Goal: Information Seeking & Learning: Understand process/instructions

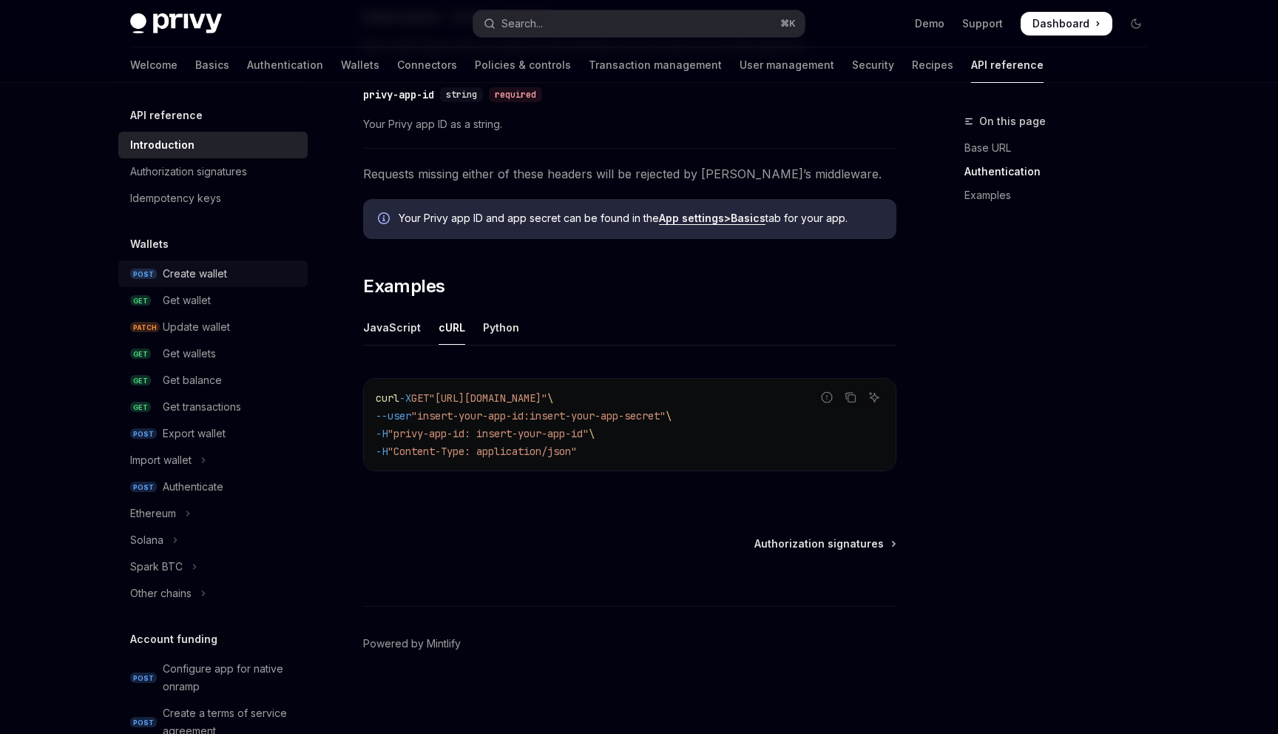
click at [231, 277] on div "Create wallet" at bounding box center [231, 274] width 136 height 18
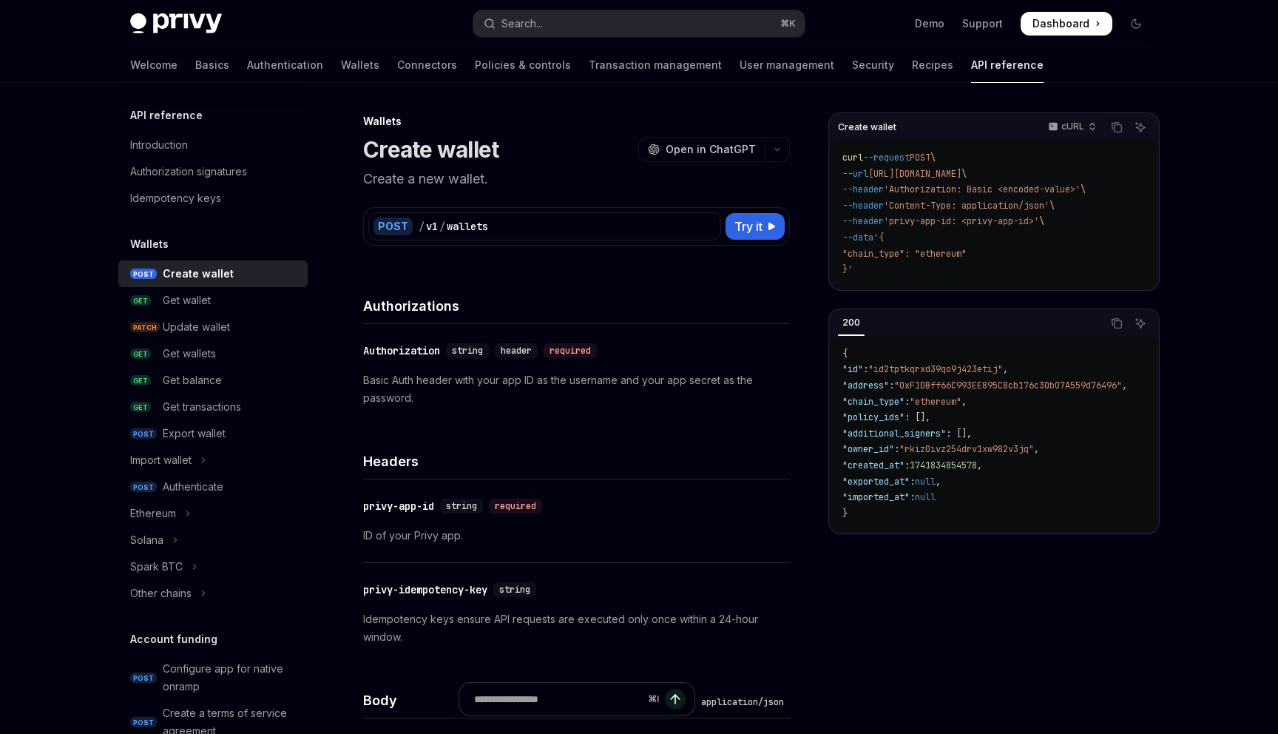
drag, startPoint x: 1049, startPoint y: 175, endPoint x: 884, endPoint y: 177, distance: 164.2
click at [884, 177] on span "[URL][DOMAIN_NAME]" at bounding box center [914, 174] width 93 height 12
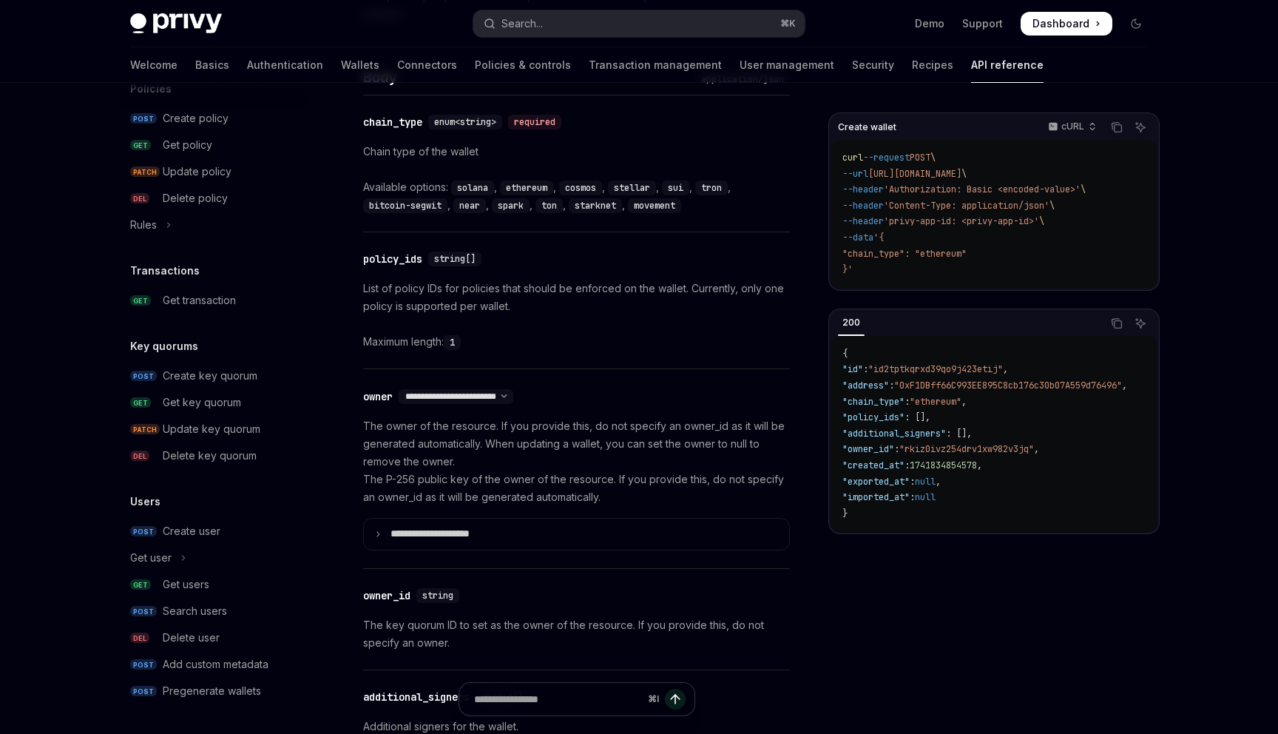
scroll to position [648, 0]
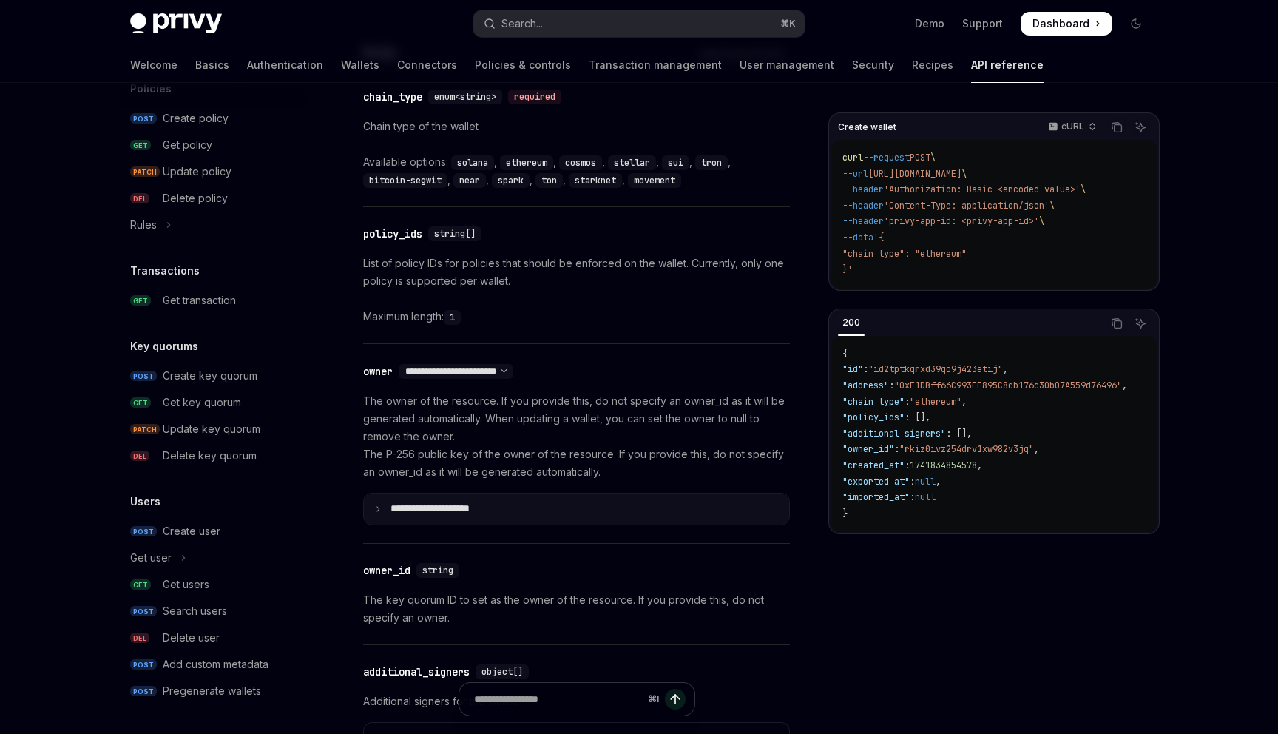
click at [474, 504] on p "**********" at bounding box center [441, 508] width 103 height 13
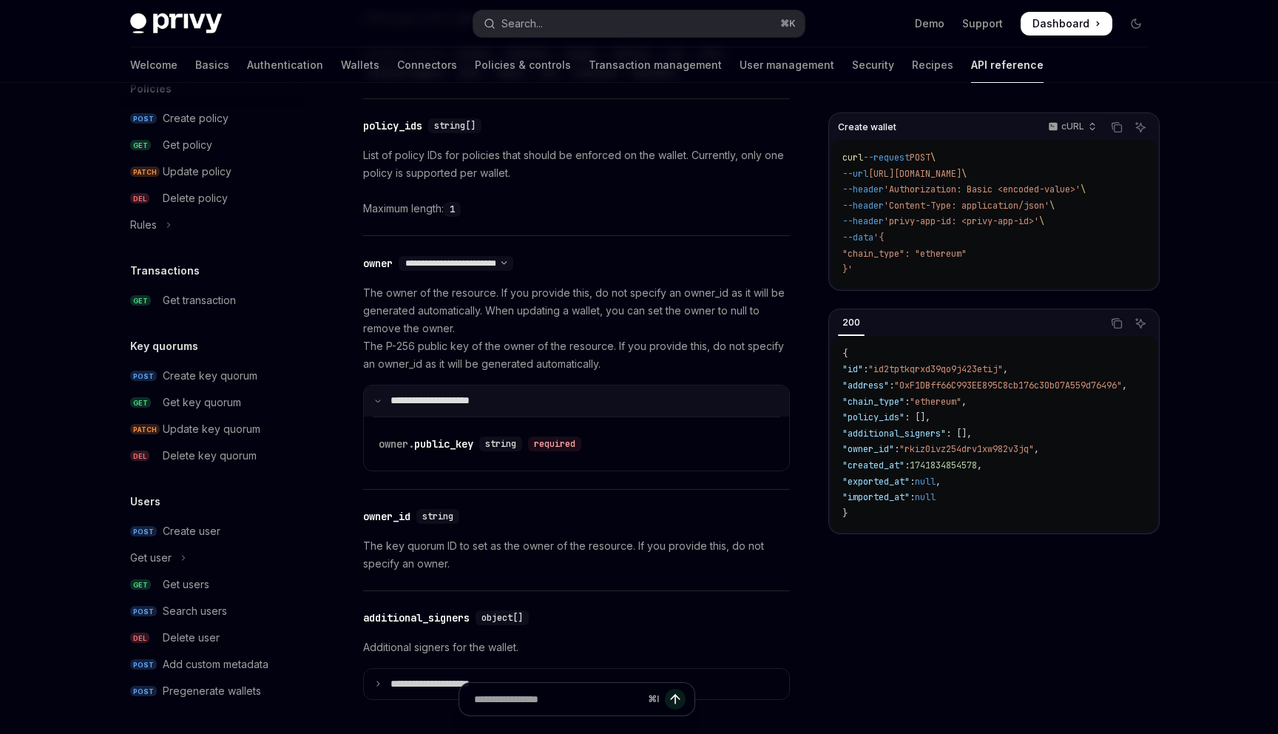
scroll to position [754, 0]
click at [239, 366] on link "POST Create key quorum" at bounding box center [212, 375] width 189 height 27
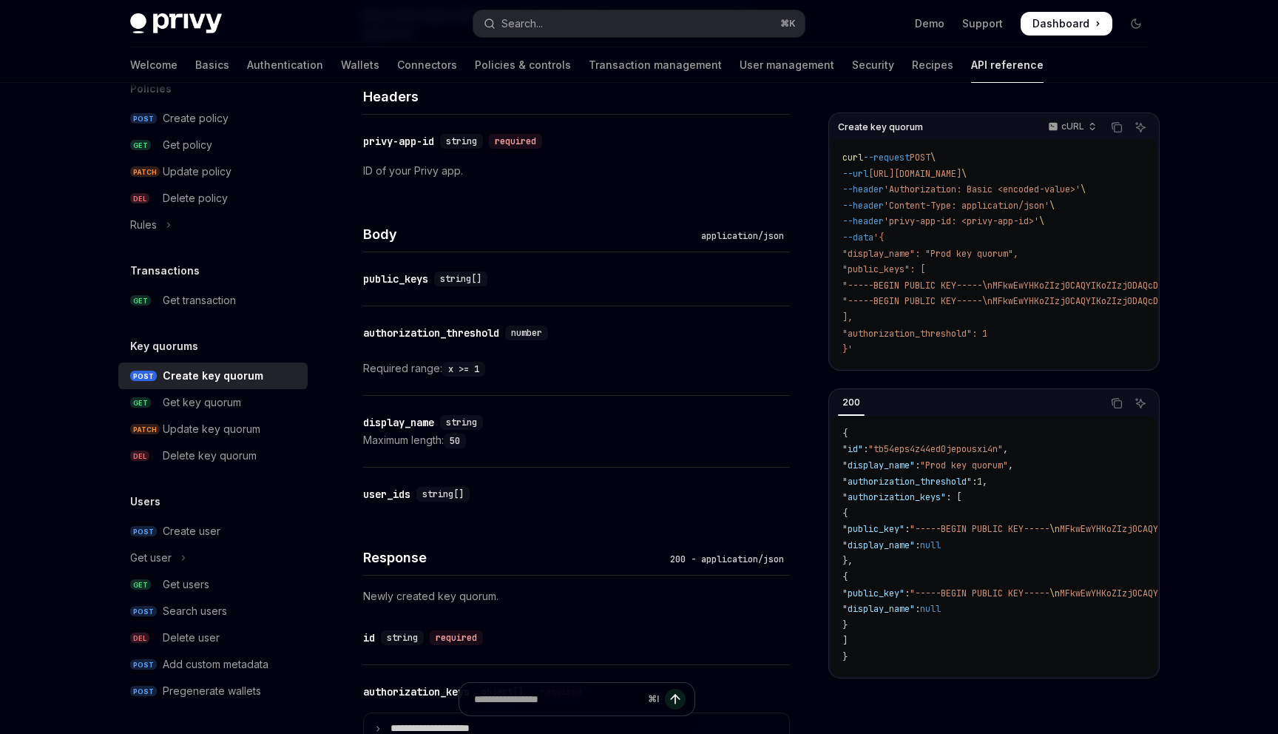
scroll to position [365, 0]
click at [342, 280] on icon "Navigate to header" at bounding box center [342, 279] width 10 height 9
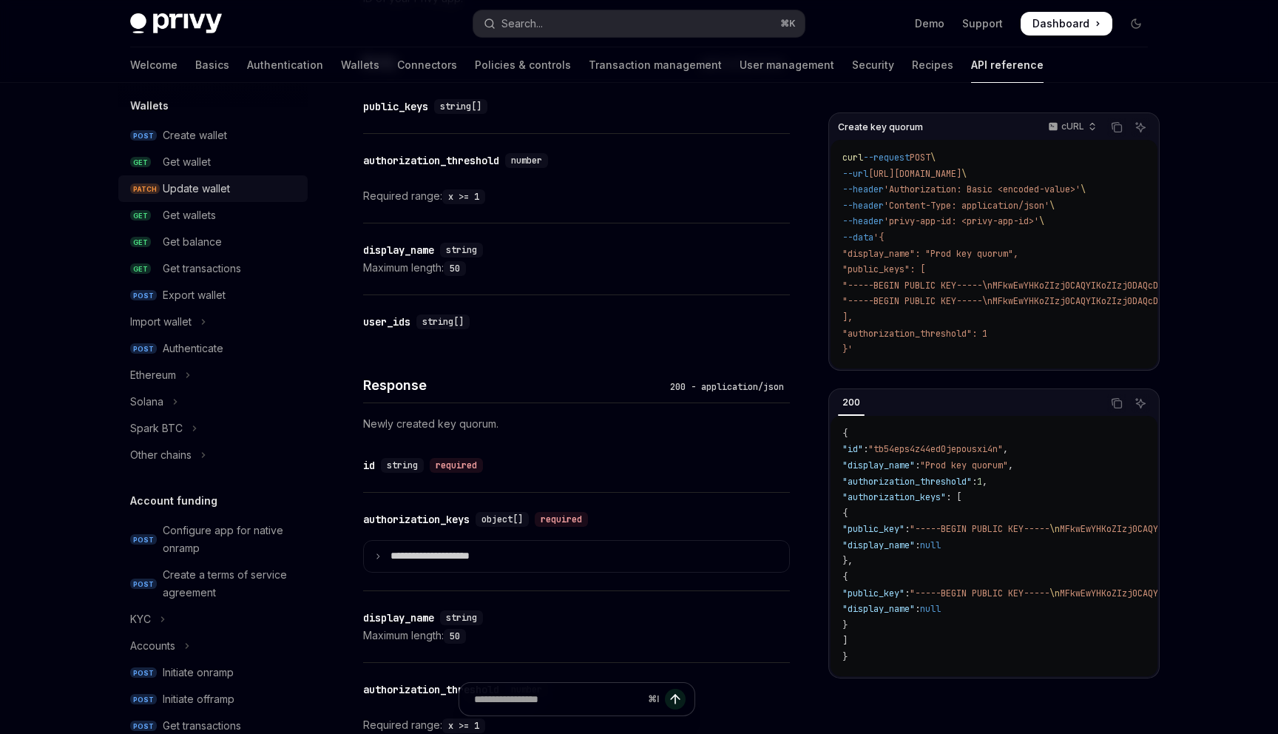
scroll to position [121, 0]
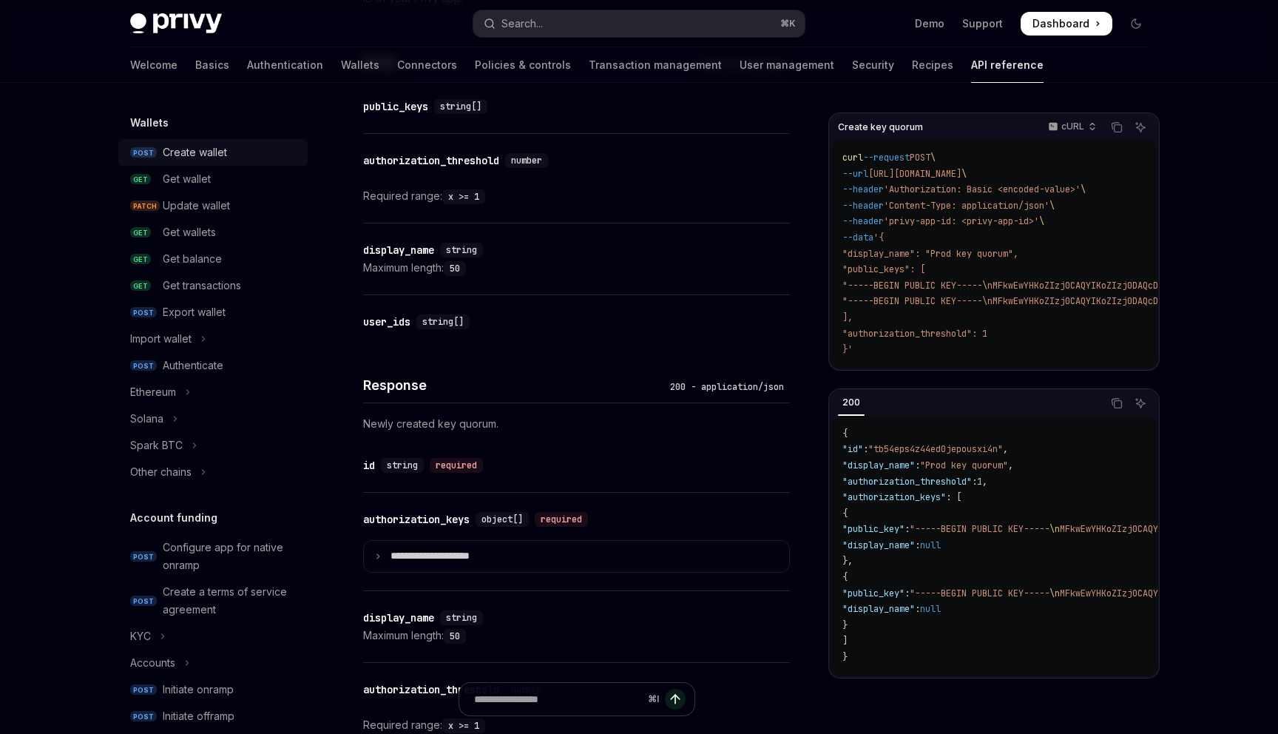
click at [258, 144] on div "Create wallet" at bounding box center [231, 152] width 136 height 18
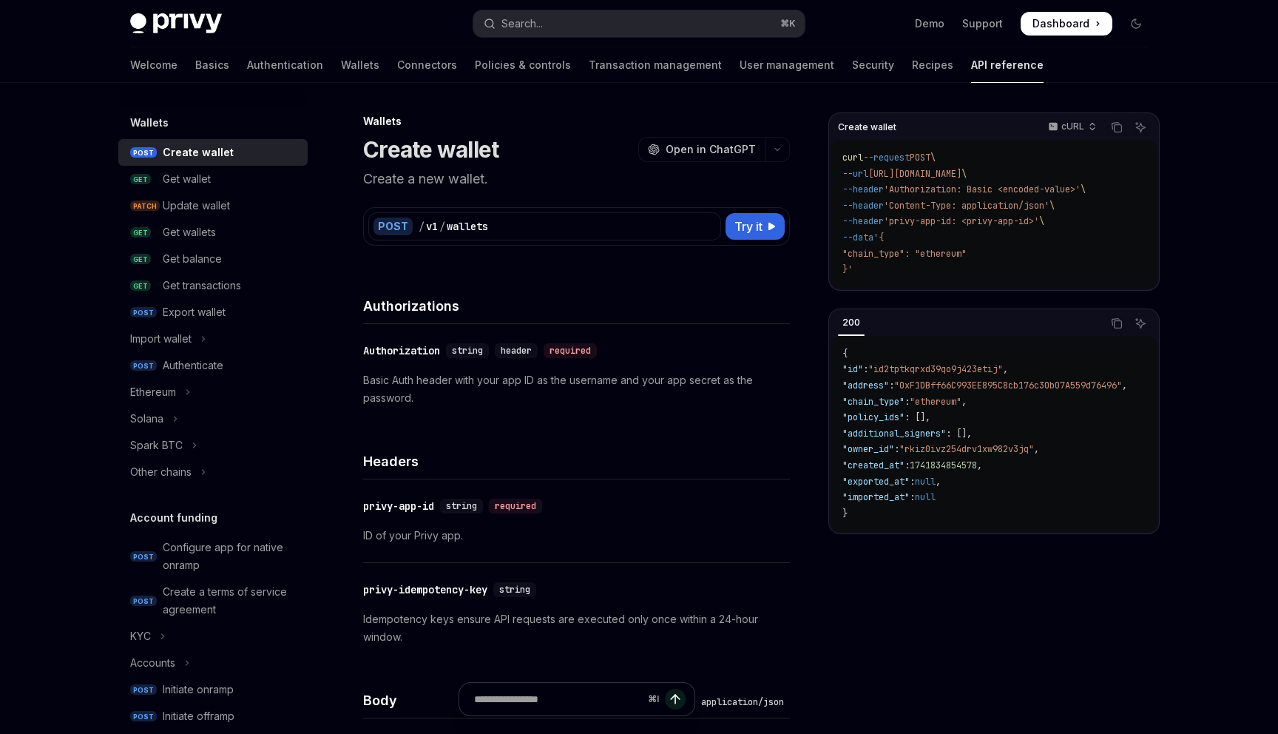
type textarea "*"
drag, startPoint x: 1049, startPoint y: 175, endPoint x: 885, endPoint y: 179, distance: 164.2
click at [885, 179] on span "[URL][DOMAIN_NAME]" at bounding box center [914, 174] width 93 height 12
copy span "[URL][DOMAIN_NAME]"
drag, startPoint x: 1066, startPoint y: 206, endPoint x: 907, endPoint y: 209, distance: 158.3
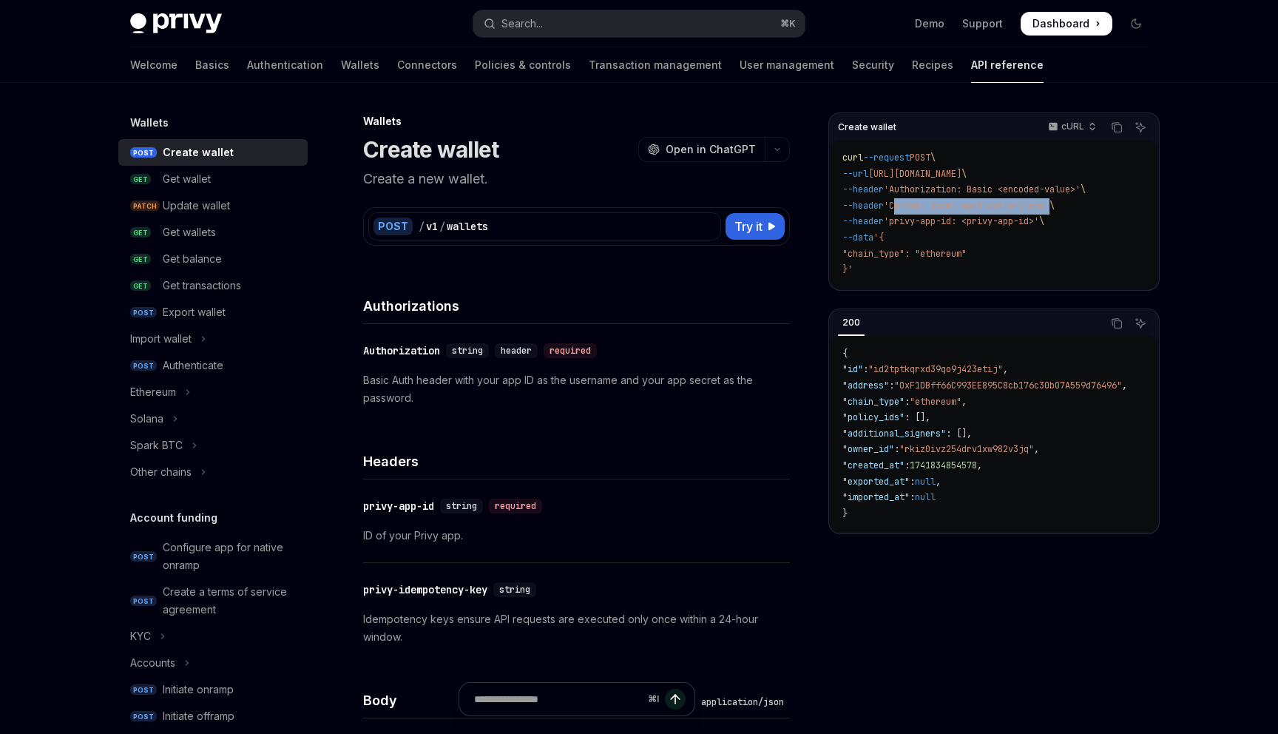
click at [907, 209] on span "'Content-Type: application/json'" at bounding box center [967, 206] width 166 height 12
copy span "Content-Type: application/json"
drag, startPoint x: 1101, startPoint y: 184, endPoint x: 906, endPoint y: 192, distance: 195.4
click at [906, 192] on span "'Authorization: Basic <encoded-value>'" at bounding box center [982, 189] width 197 height 12
copy span "Authorization: Basic <encoded-value>'"
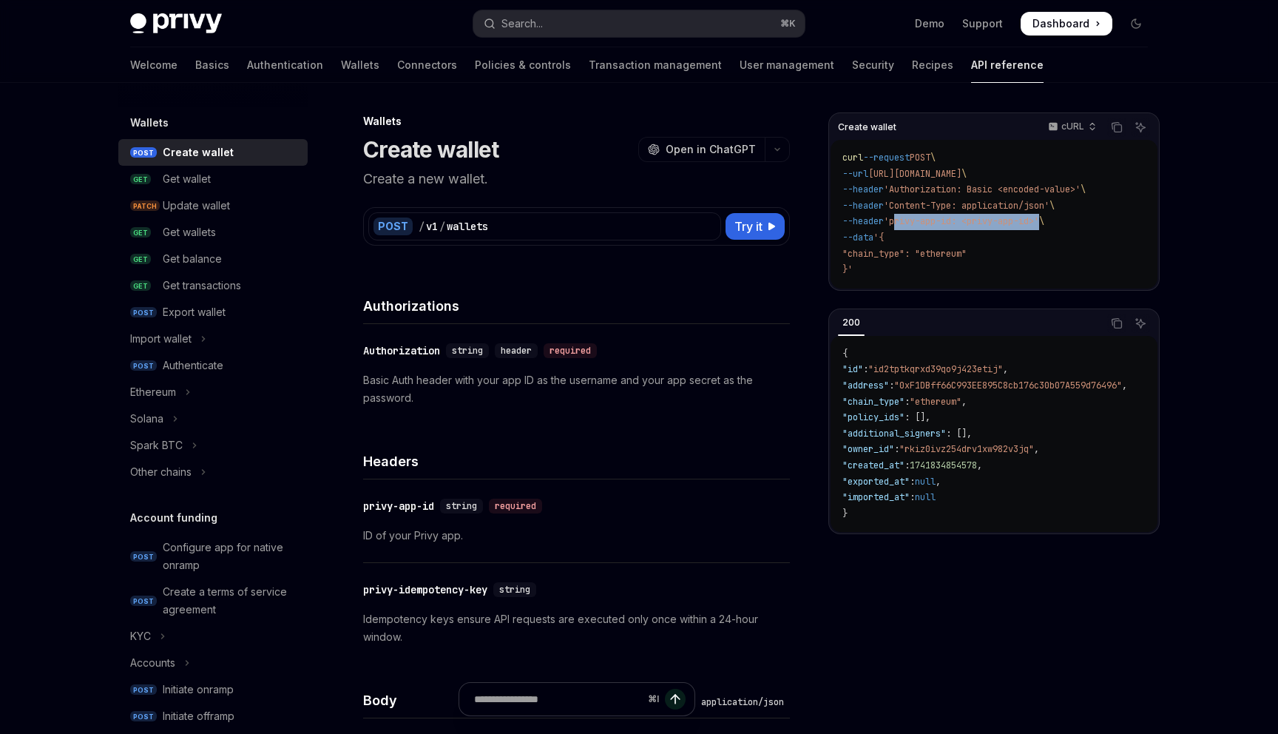
drag, startPoint x: 1055, startPoint y: 223, endPoint x: 906, endPoint y: 224, distance: 149.4
click at [906, 224] on span "'privy-app-id: <privy-app-id>'" at bounding box center [961, 221] width 155 height 12
copy span "privy-app-id: <privy-app-id>"
drag, startPoint x: 855, startPoint y: 268, endPoint x: 897, endPoint y: 240, distance: 50.3
click at [897, 240] on code "curl --request POST \ --url [URL][DOMAIN_NAME] \ --header 'Authorization: Basic…" at bounding box center [993, 214] width 303 height 128
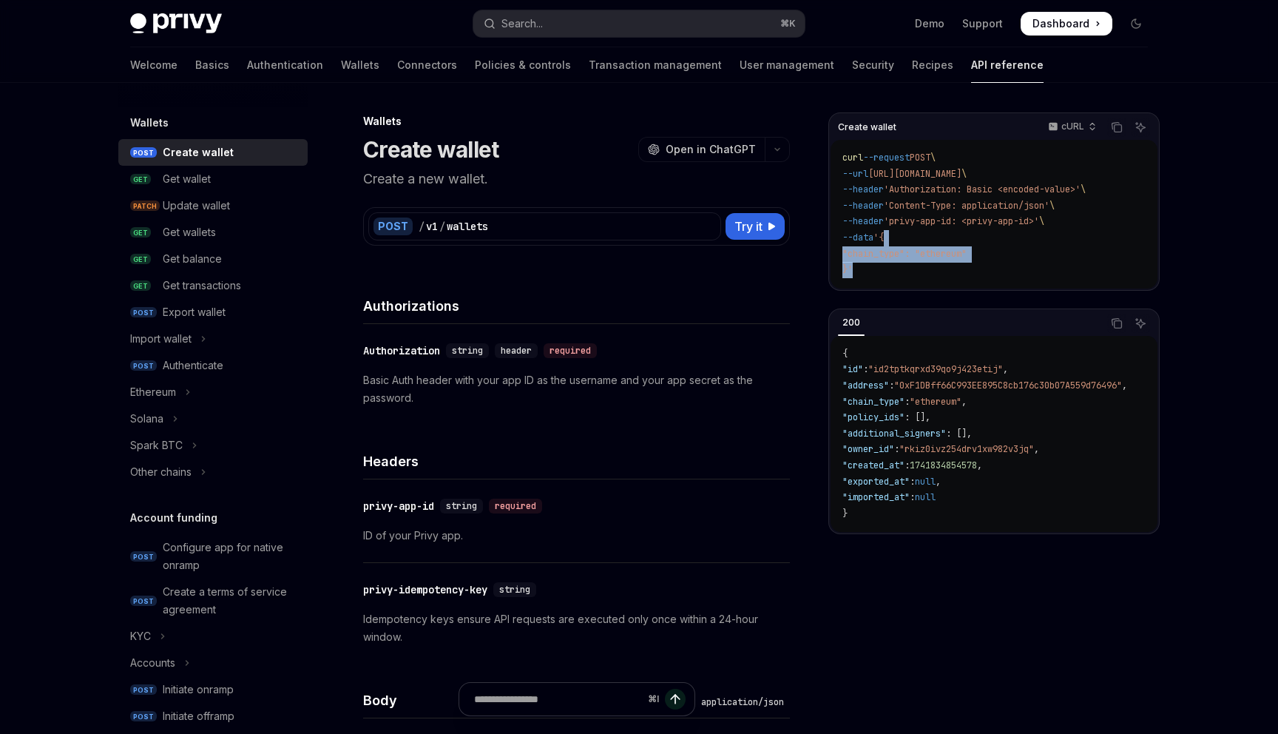
copy code "{ "chain_type": "ethereum" }'"
click at [632, 416] on div "​ Authorization string header required Basic Auth header with your app ID as th…" at bounding box center [576, 374] width 427 height 101
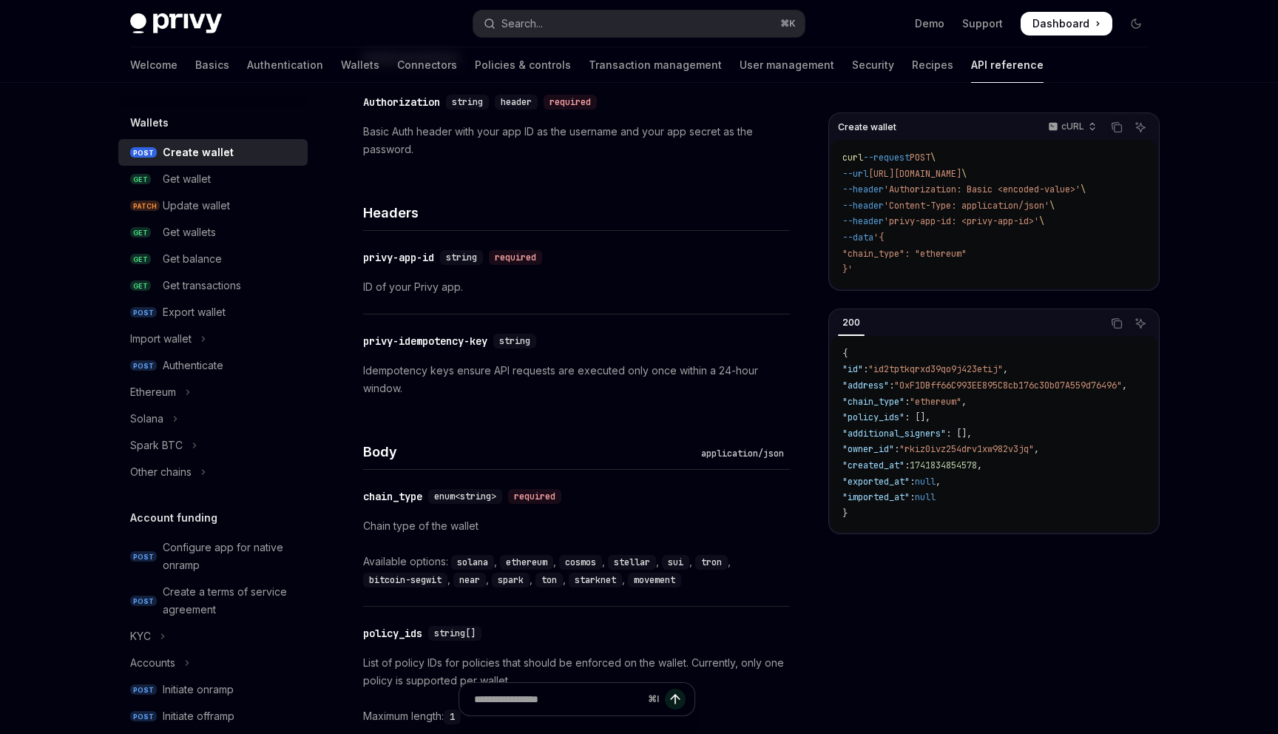
scroll to position [254, 0]
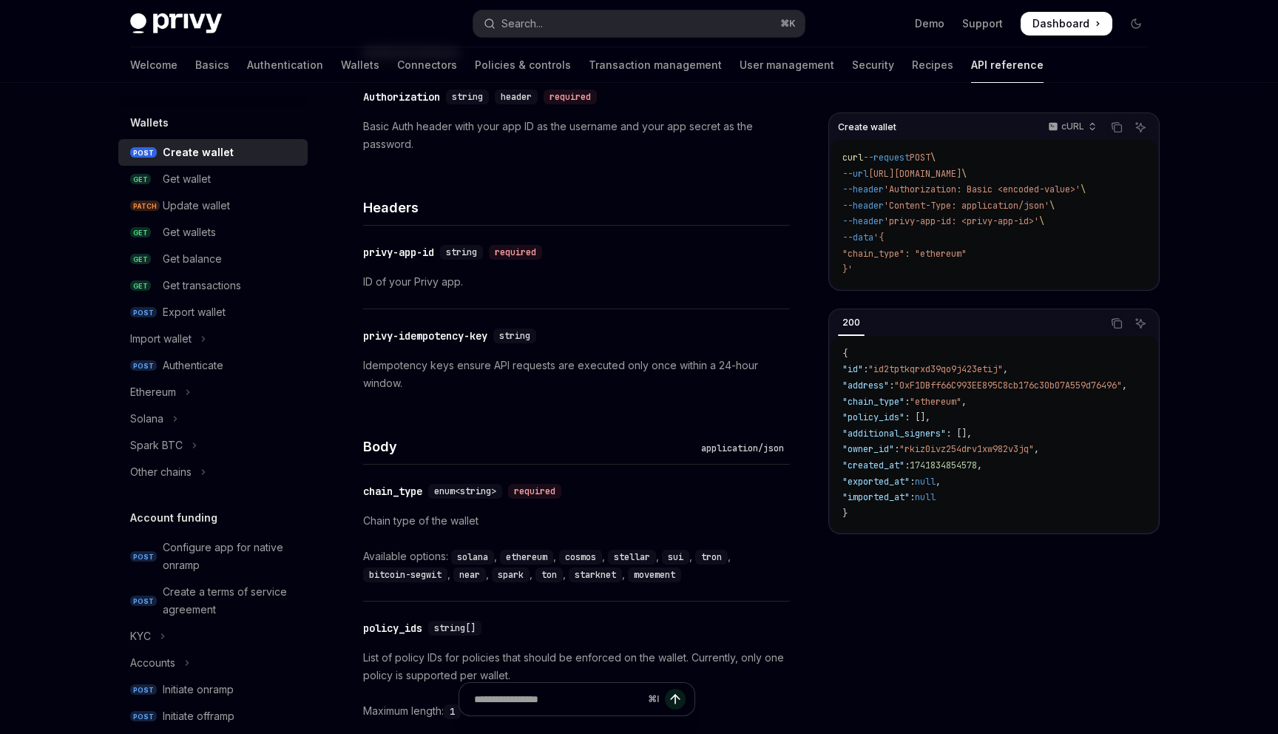
click at [526, 556] on code "ethereum" at bounding box center [526, 556] width 53 height 15
copy code "ethereum"
drag, startPoint x: 847, startPoint y: 266, endPoint x: 895, endPoint y: 235, distance: 57.2
click at [895, 235] on code "curl --request POST \ --url [URL][DOMAIN_NAME] \ --header 'Authorization: Basic…" at bounding box center [993, 214] width 303 height 128
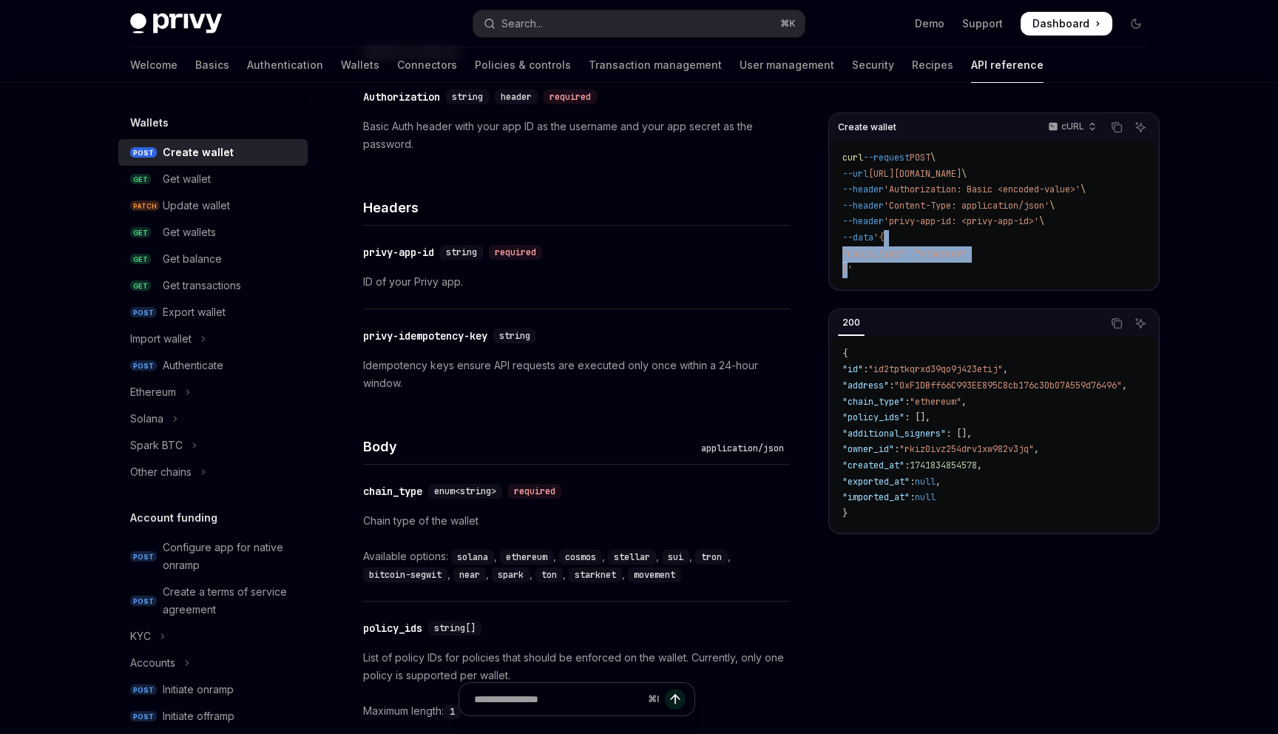
copy code "{ "chain_type": "ethereum" }"
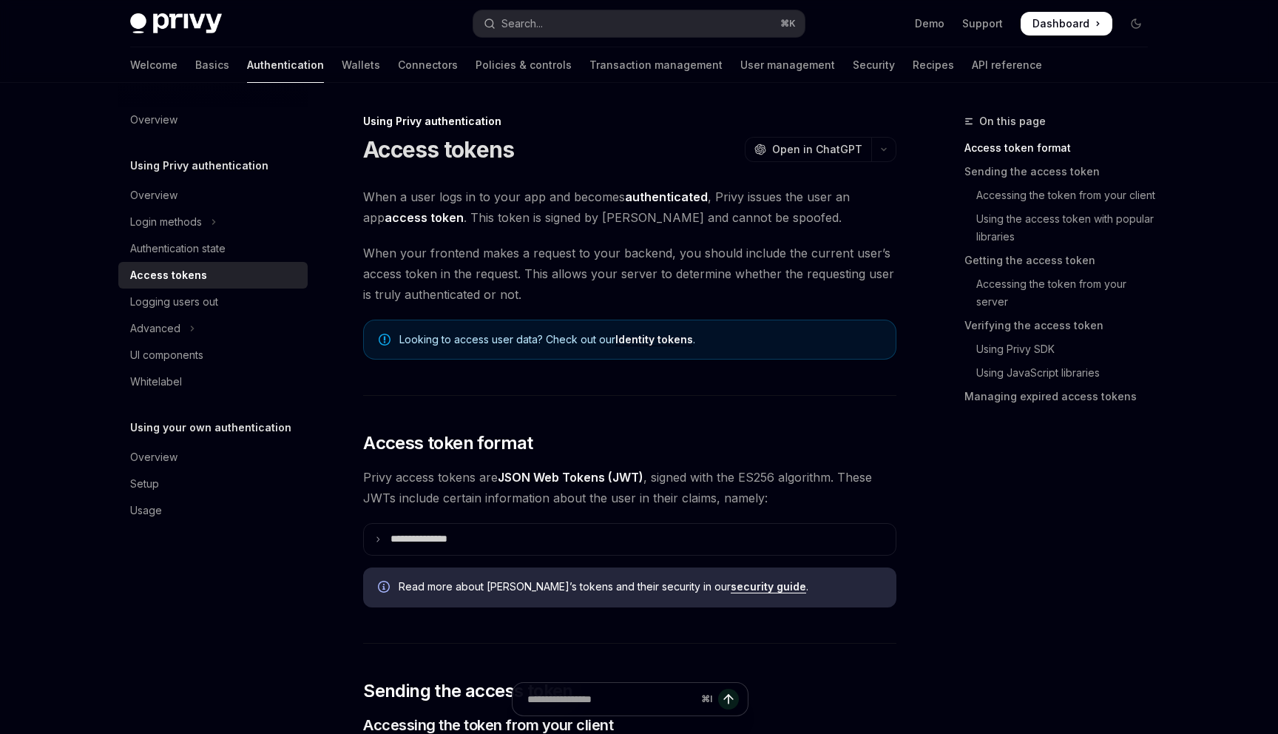
click at [636, 338] on link "Identity tokens" at bounding box center [654, 339] width 78 height 13
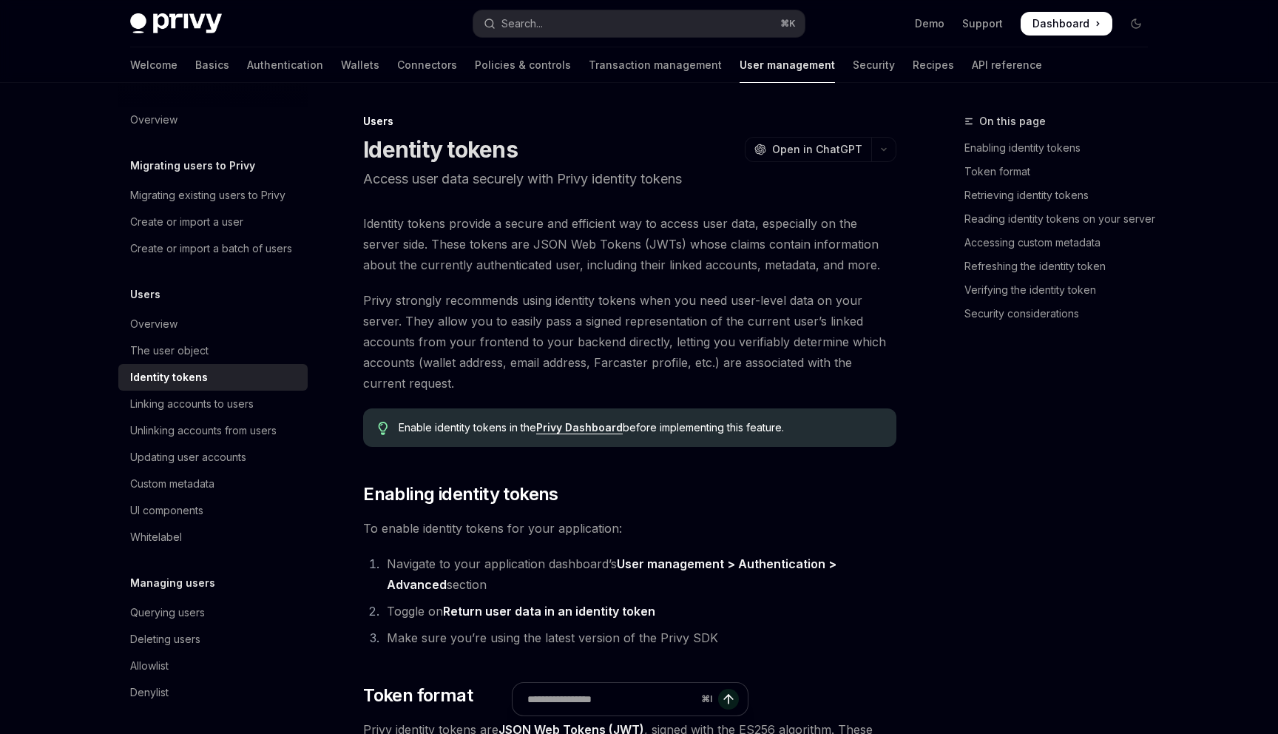
scroll to position [83, 0]
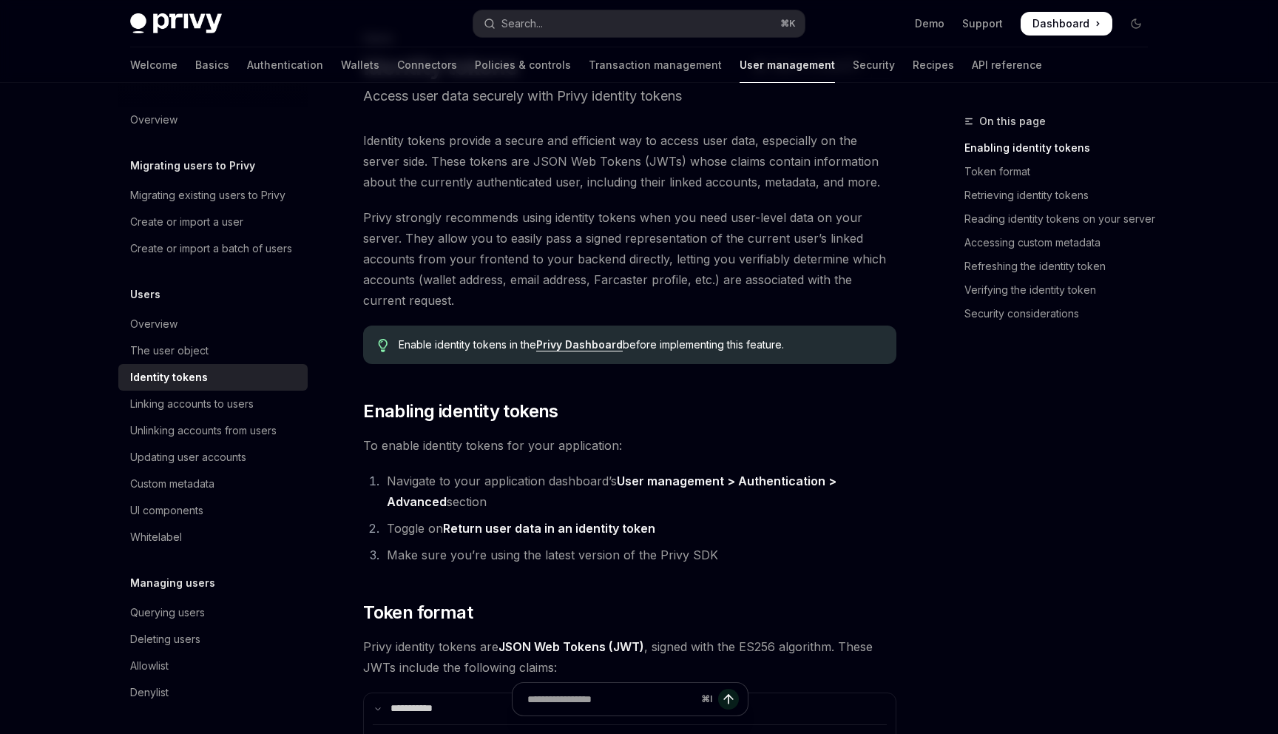
click at [700, 242] on span "Privy strongly recommends using identity tokens when you need user-level data o…" at bounding box center [629, 259] width 533 height 104
click at [597, 342] on link "Privy Dashboard" at bounding box center [579, 344] width 87 height 13
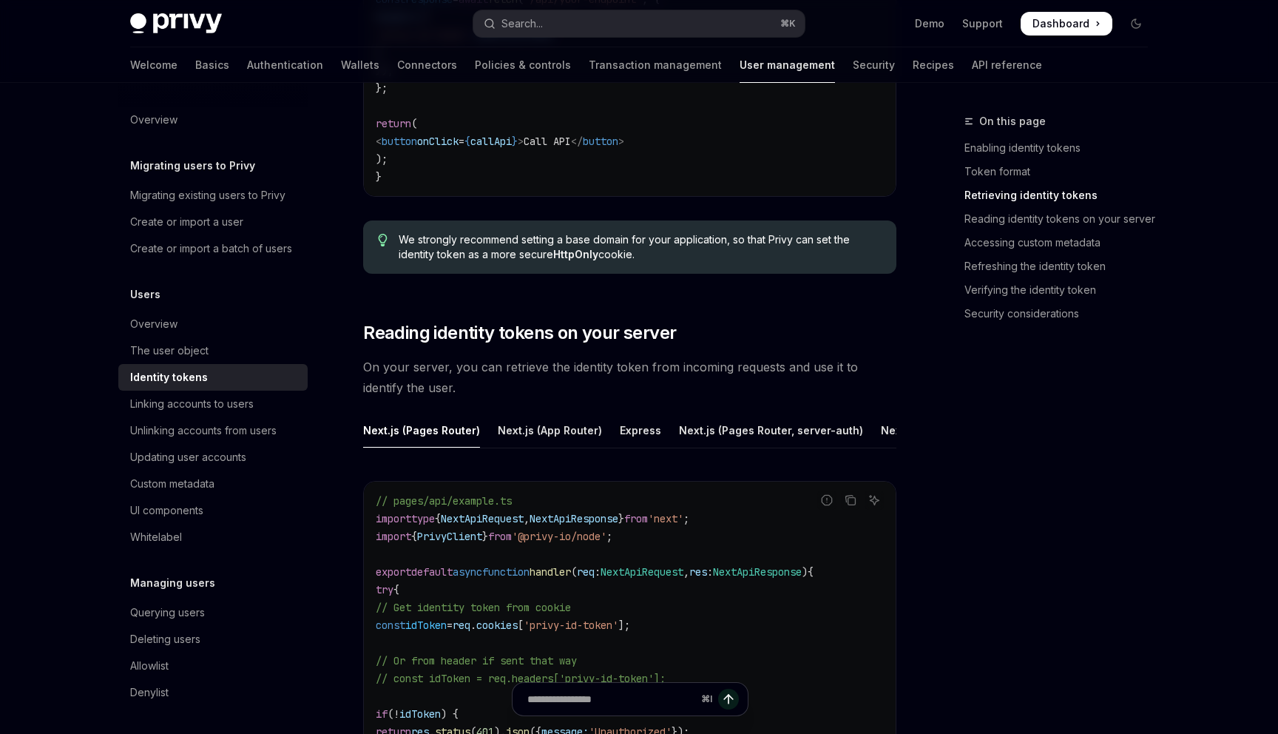
scroll to position [1738, 0]
click at [972, 58] on link "API reference" at bounding box center [1007, 64] width 70 height 35
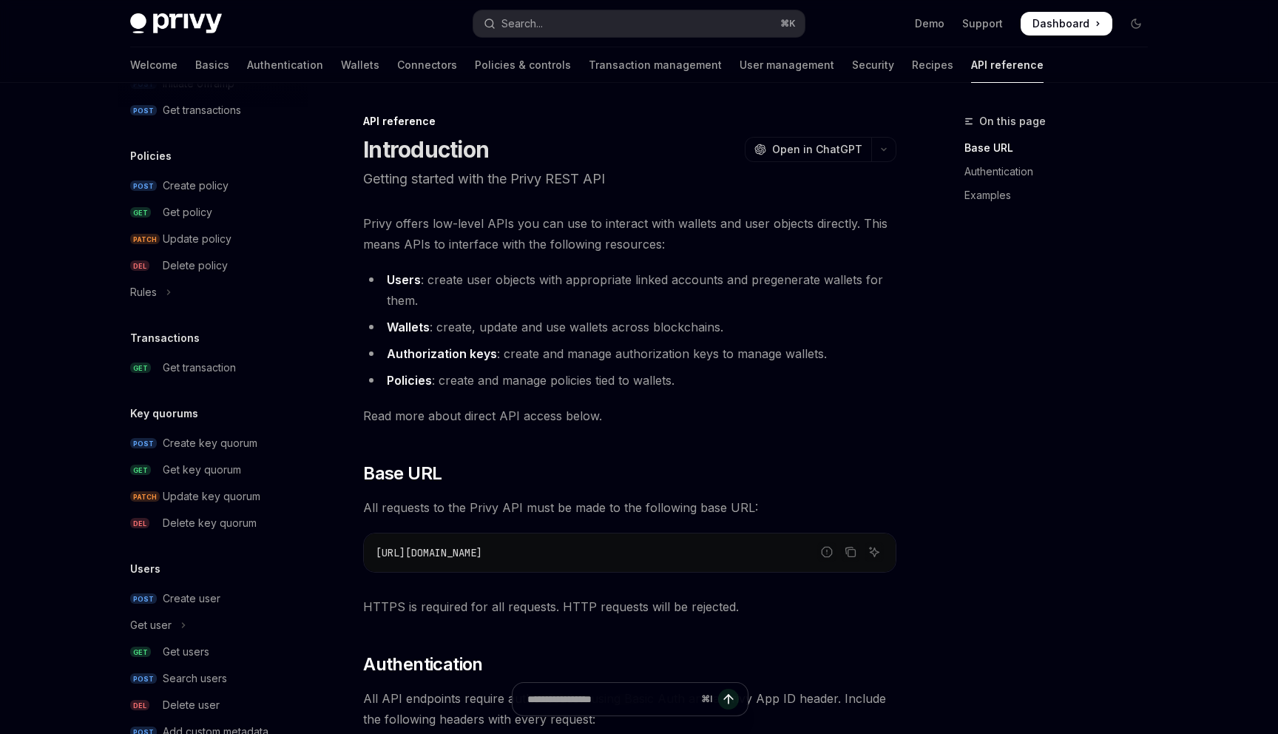
scroll to position [821, 0]
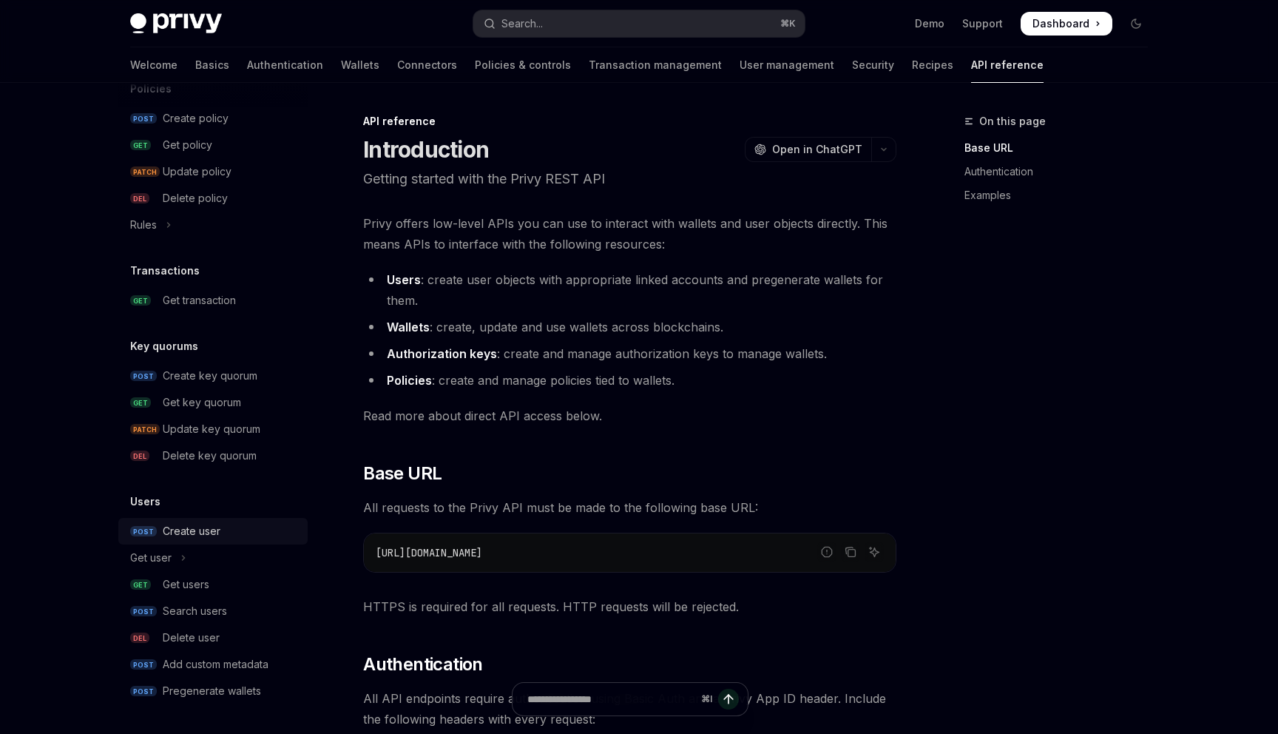
click at [249, 538] on div "Create user" at bounding box center [231, 531] width 136 height 18
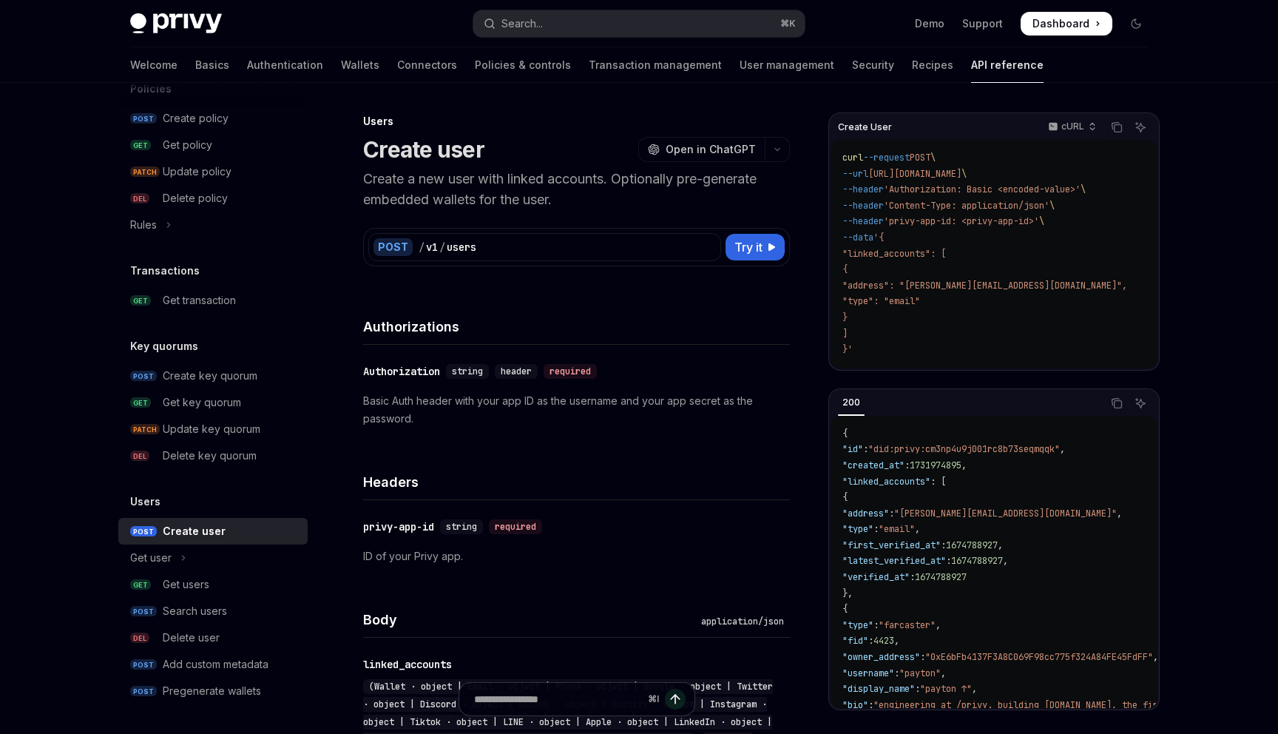
type textarea "*"
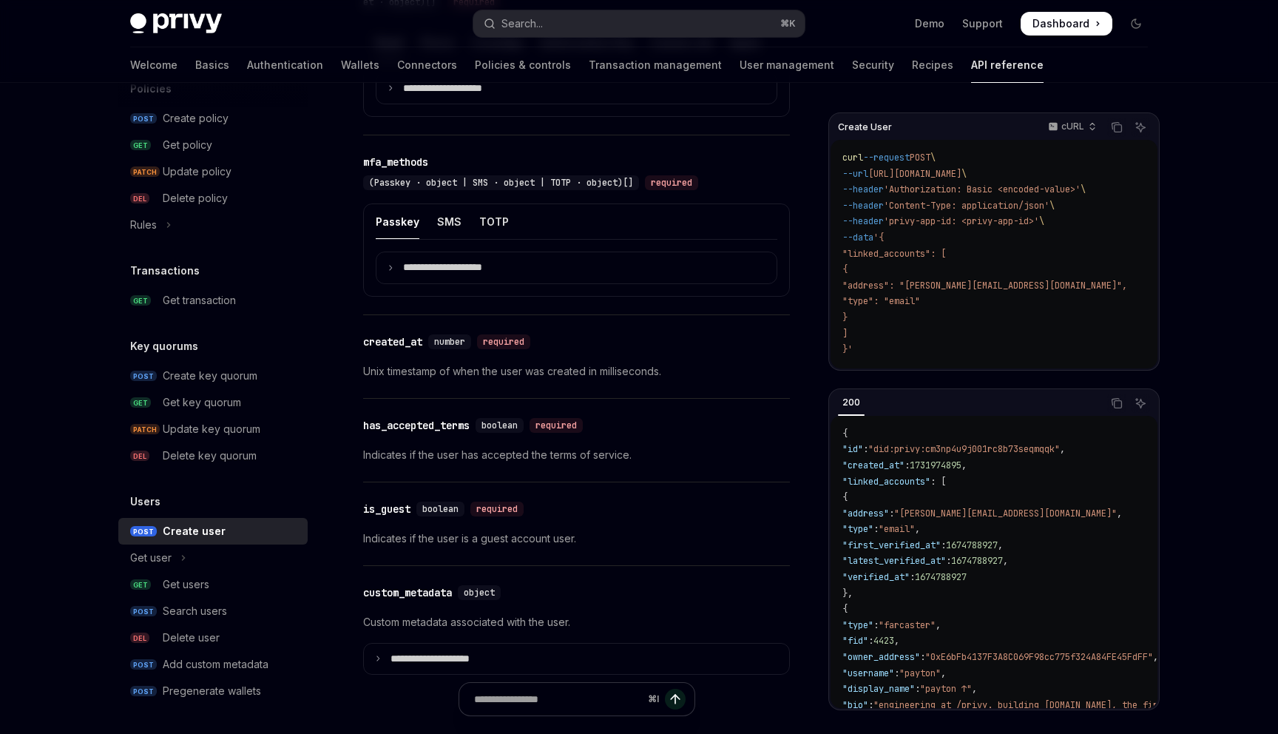
scroll to position [1457, 0]
